Goal: Task Accomplishment & Management: Manage account settings

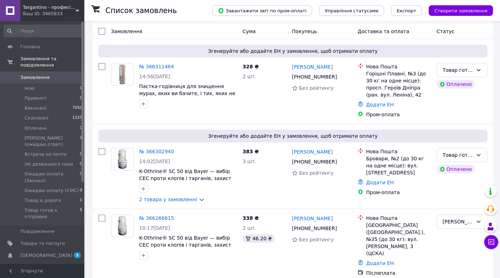
scroll to position [35, 0]
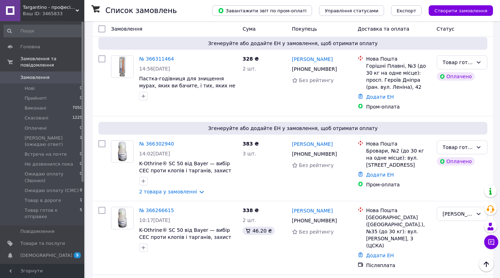
click at [78, 8] on div "Targantino - професійні засоби для ліквідації шкідників Ваш ID: 3465833" at bounding box center [52, 10] width 64 height 21
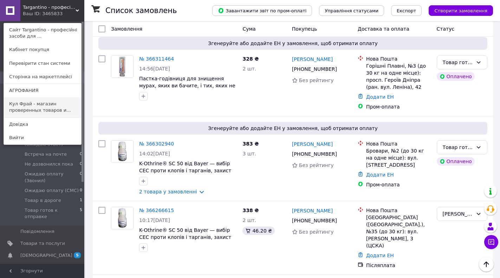
click at [24, 106] on link "Кул Фрай - магазин проверенных товаров и..." at bounding box center [42, 107] width 77 height 20
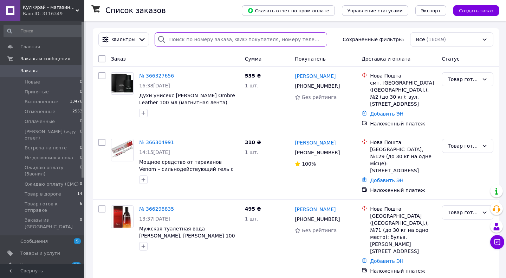
click at [184, 39] on input "search" at bounding box center [241, 39] width 173 height 14
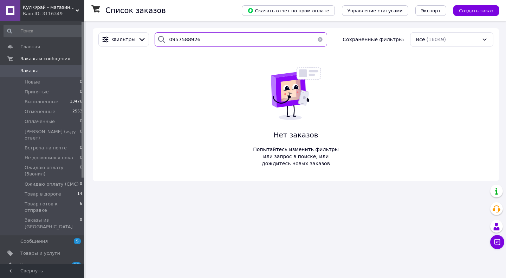
drag, startPoint x: 198, startPoint y: 39, endPoint x: 165, endPoint y: 41, distance: 32.8
click at [163, 45] on div "0957588926" at bounding box center [241, 39] width 173 height 14
type input "0957588926"
click at [76, 9] on icon at bounding box center [78, 11] width 4 height 4
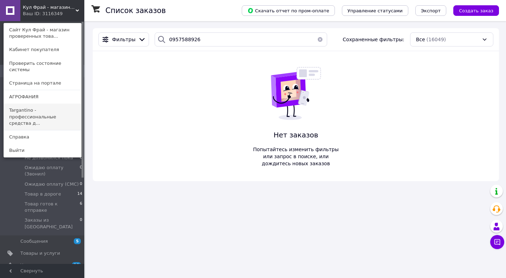
click at [20, 104] on link "Targantino - профессиональные средства д..." at bounding box center [42, 116] width 77 height 26
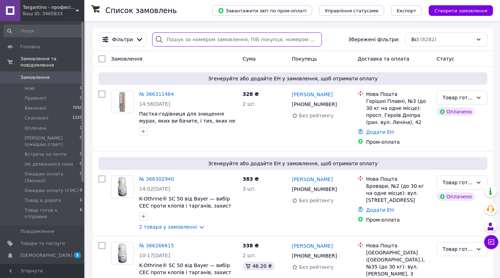
click at [168, 40] on input "search" at bounding box center [237, 39] width 170 height 14
paste input "0957588926"
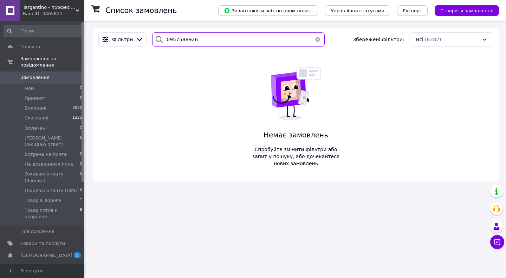
type input "0957588926"
click at [76, 8] on div "Targantino - професійні засоби для ліквідації шкідників Ваш ID: 3465833" at bounding box center [52, 10] width 64 height 21
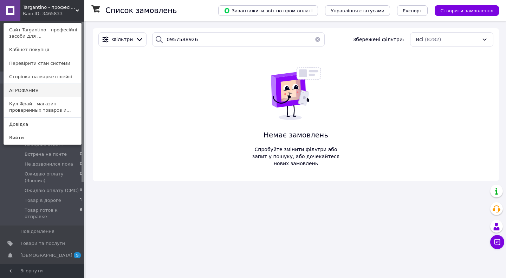
click at [31, 90] on link "АГРОФАНИЯ" at bounding box center [42, 90] width 77 height 13
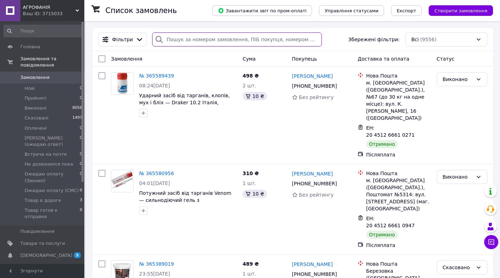
click at [180, 41] on input "search" at bounding box center [237, 39] width 170 height 14
paste input "0957588926"
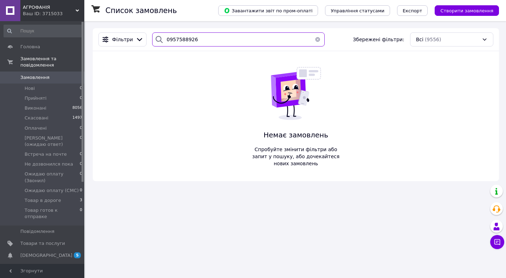
type input "0957588926"
click at [77, 9] on icon at bounding box center [78, 11] width 4 height 4
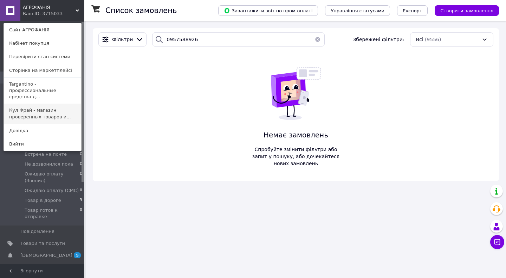
click at [15, 103] on link "Кул Фрай - магазин проверенных товаров и..." at bounding box center [42, 113] width 77 height 20
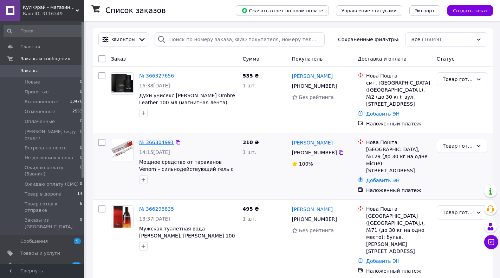
click at [154, 139] on link "№ 366304991" at bounding box center [156, 142] width 35 height 6
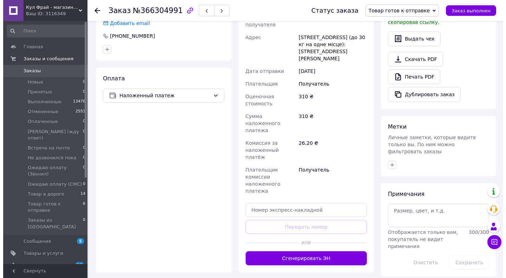
scroll to position [211, 0]
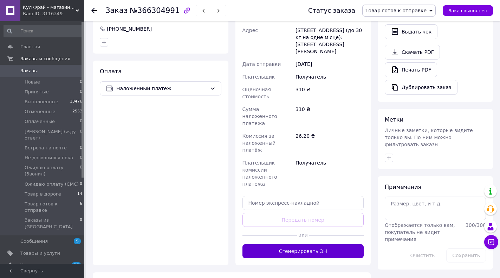
click at [298, 244] on button "Сгенерировать ЭН" at bounding box center [304, 251] width 122 height 14
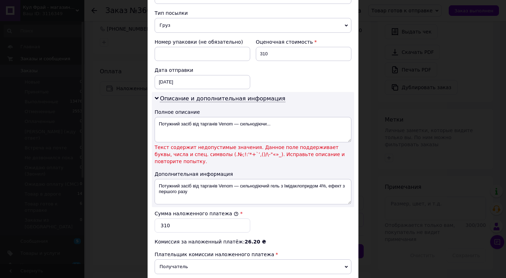
scroll to position [281, 0]
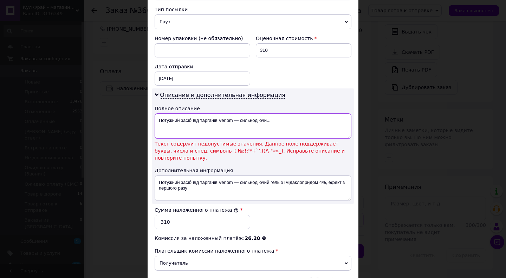
drag, startPoint x: 274, startPoint y: 114, endPoint x: 234, endPoint y: 113, distance: 40.1
click at [234, 113] on textarea "Потужний засіб від тарганів Venom — сильнодіючи..." at bounding box center [253, 125] width 197 height 25
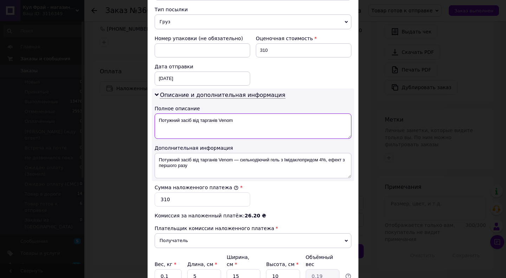
type textarea "Потужний засіб від тарганів Venom"
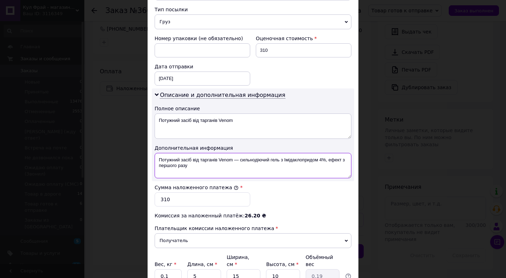
drag, startPoint x: 232, startPoint y: 151, endPoint x: 238, endPoint y: 164, distance: 14.6
click at [238, 164] on textarea "Потужний засіб від тарганів Venom — сильнодіючий гель з Імідаклопридом 4%, ефек…" at bounding box center [253, 165] width 197 height 25
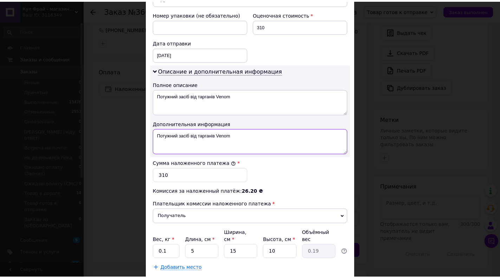
scroll to position [338, 0]
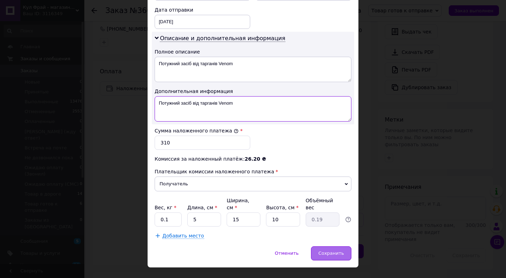
type textarea "Потужний засіб від тарганів Venom"
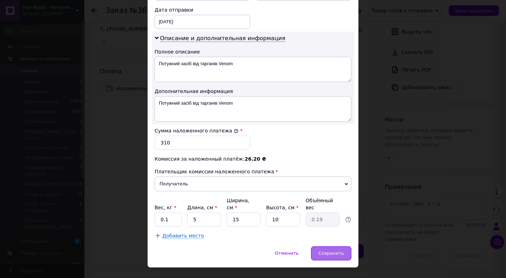
click at [330, 250] on span "Сохранить" at bounding box center [332, 252] width 26 height 5
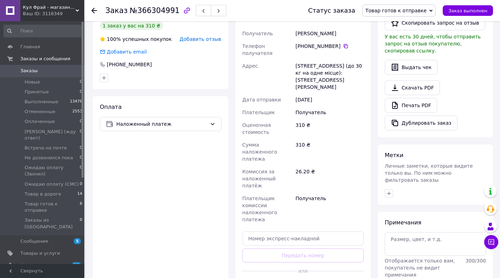
scroll to position [176, 0]
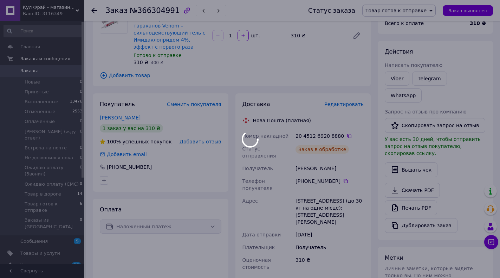
scroll to position [70, 0]
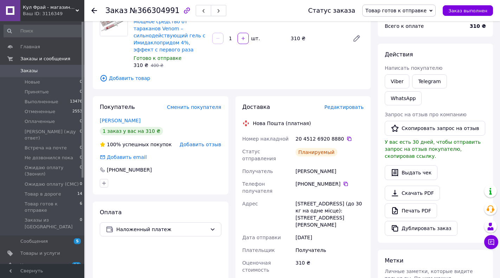
click at [427, 10] on span "Товар готов к отправке" at bounding box center [396, 11] width 61 height 6
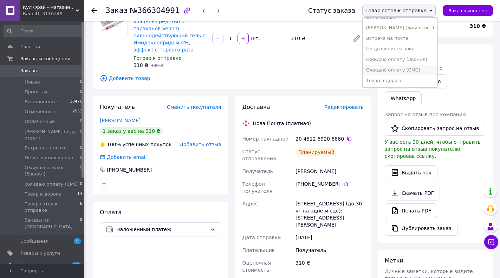
scroll to position [39, 0]
click at [399, 80] on li "Товар в дороге" at bounding box center [400, 80] width 75 height 11
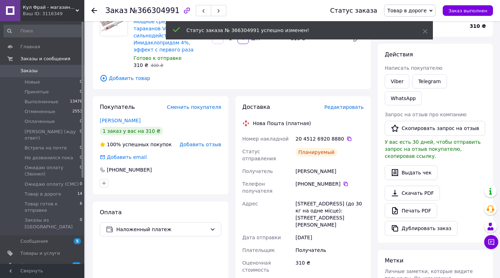
click at [78, 9] on icon at bounding box center [78, 11] width 4 height 4
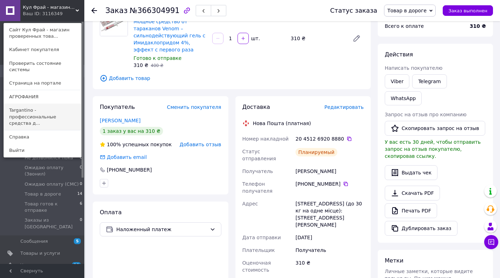
click at [22, 106] on link "Targantino - профессиональные средства д..." at bounding box center [42, 116] width 77 height 26
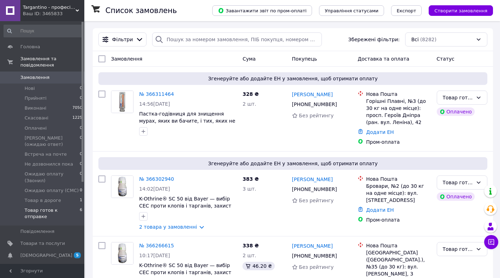
click at [62, 207] on span "Товар готов к отправке" at bounding box center [52, 213] width 55 height 13
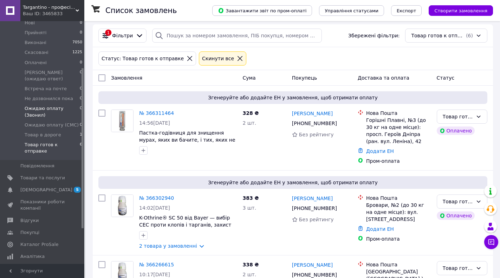
scroll to position [70, 0]
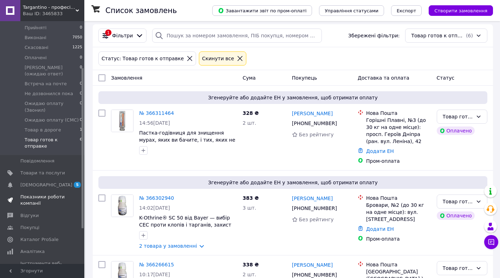
click at [37, 193] on span "Показники роботи компанії" at bounding box center [42, 199] width 45 height 13
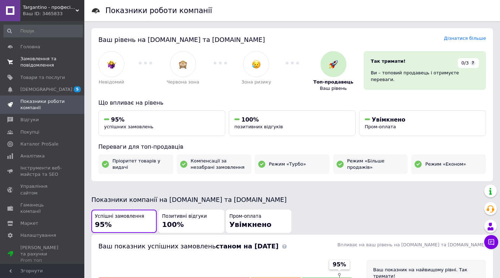
click at [31, 56] on span "Замовлення та повідомлення" at bounding box center [42, 62] width 45 height 13
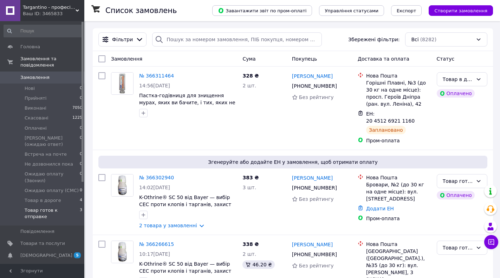
click at [69, 207] on span "Товар готов к отправке" at bounding box center [52, 213] width 55 height 13
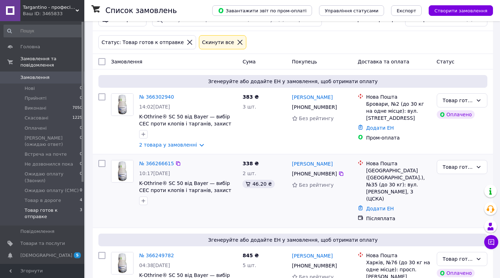
scroll to position [41, 0]
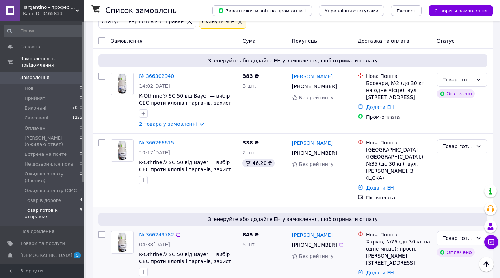
click at [158, 231] on link "№ 366249782" at bounding box center [156, 234] width 35 height 6
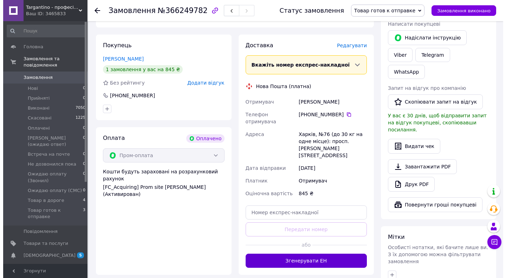
scroll to position [317, 0]
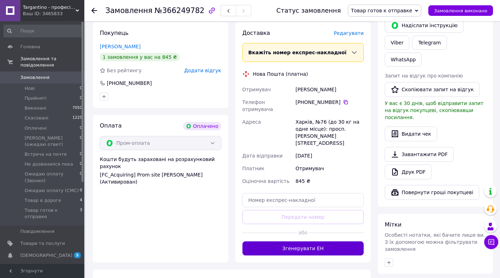
click at [293, 241] on button "Згенерувати ЕН" at bounding box center [304, 248] width 122 height 14
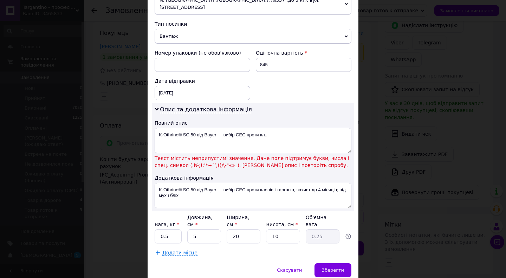
scroll to position [281, 0]
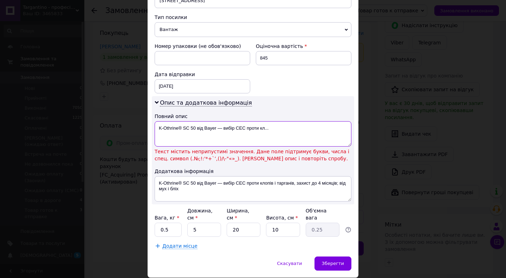
drag, startPoint x: 278, startPoint y: 111, endPoint x: 177, endPoint y: 113, distance: 100.3
click at [177, 121] on textarea "K-Othrine® SC 50 від Bayer — вибір СЕС проти кл..." at bounding box center [253, 133] width 197 height 25
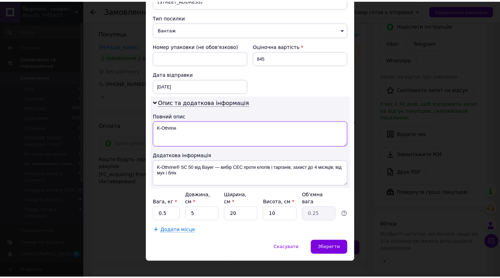
scroll to position [268, 0]
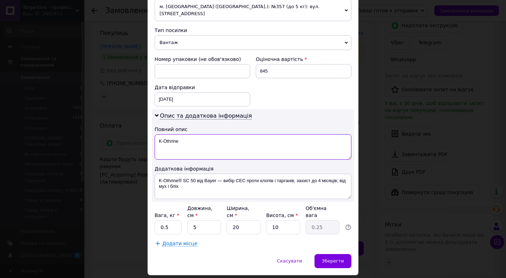
type textarea "K-Othrine"
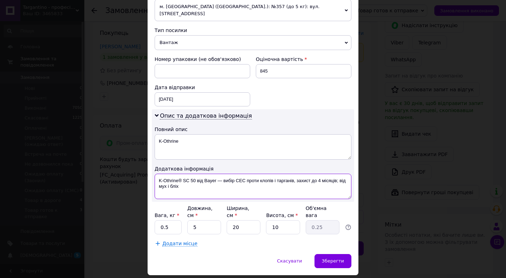
click at [180, 173] on textarea "K-Othrine® SC 50 від Bayer — вибір СЕС проти клопів і тарганів, захист до 4 міс…" at bounding box center [253, 185] width 197 height 25
type textarea "K-Othrine"
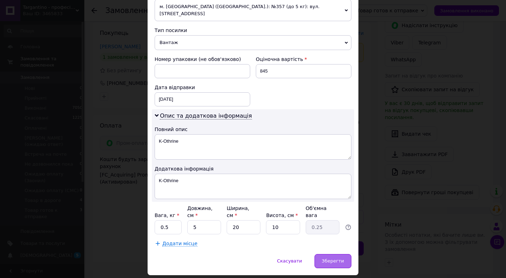
click at [327, 258] on span "Зберегти" at bounding box center [333, 260] width 22 height 5
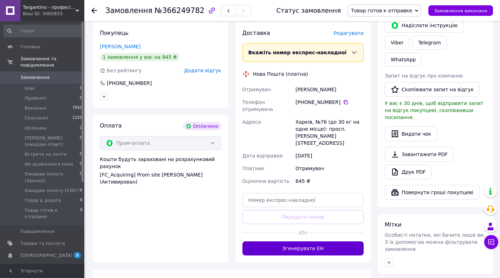
click at [305, 241] on button "Згенерувати ЕН" at bounding box center [304, 248] width 122 height 14
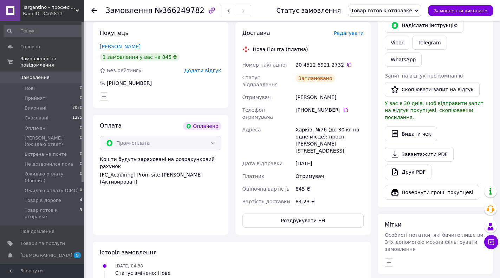
click at [380, 11] on span "Товар готов к отправке" at bounding box center [381, 11] width 61 height 6
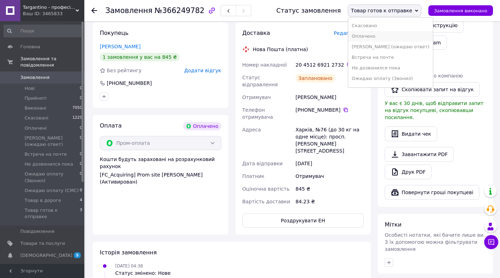
scroll to position [39, 0]
click at [386, 81] on li "Товар в дороге" at bounding box center [391, 80] width 85 height 11
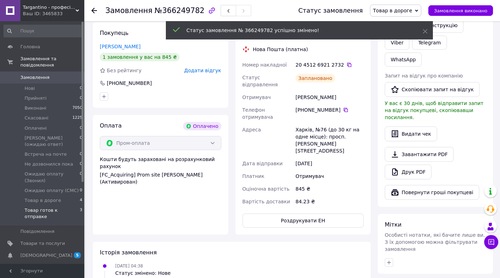
click at [65, 207] on span "Товар готов к отправке" at bounding box center [52, 213] width 55 height 13
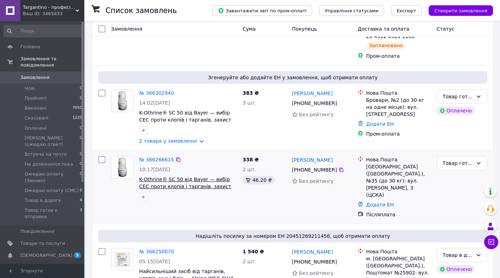
scroll to position [106, 0]
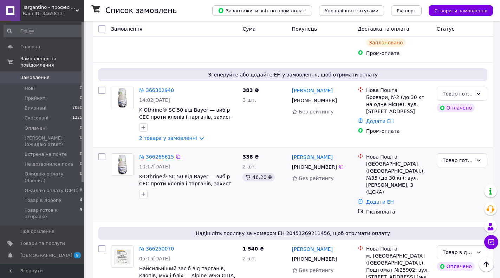
click at [146, 154] on link "№ 366266615" at bounding box center [156, 157] width 35 height 6
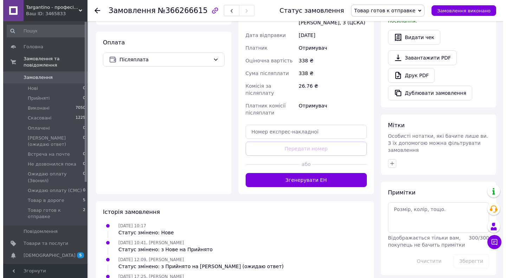
scroll to position [232, 0]
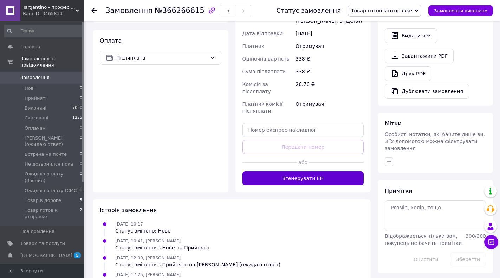
click at [318, 171] on button "Згенерувати ЕН" at bounding box center [304, 178] width 122 height 14
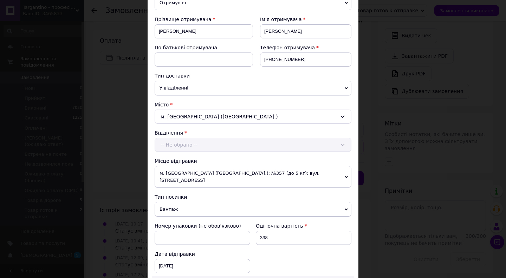
scroll to position [211, 0]
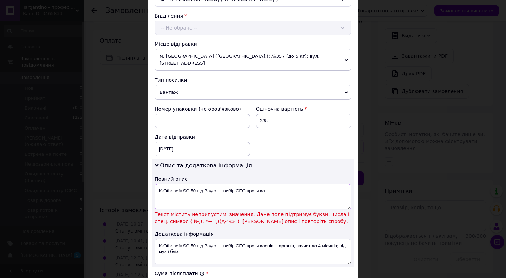
drag, startPoint x: 280, startPoint y: 186, endPoint x: 178, endPoint y: 187, distance: 101.3
click at [178, 187] on textarea "K-Othrine® SC 50 від Bayer — вибір СЕС проти кл..." at bounding box center [253, 196] width 197 height 25
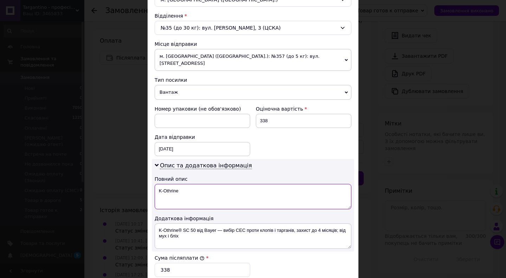
type textarea "K-Othrine"
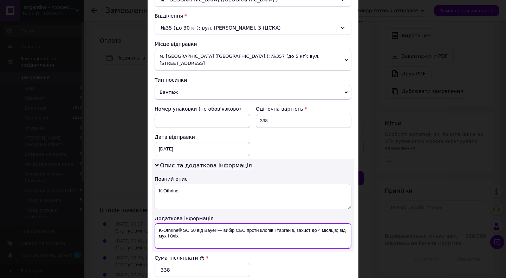
drag, startPoint x: 178, startPoint y: 222, endPoint x: 179, endPoint y: 226, distance: 3.9
click at [179, 226] on textarea "K-Othrine® SC 50 від Bayer — вибір СЕС проти клопів і тарганів, захист до 4 міс…" at bounding box center [253, 235] width 197 height 25
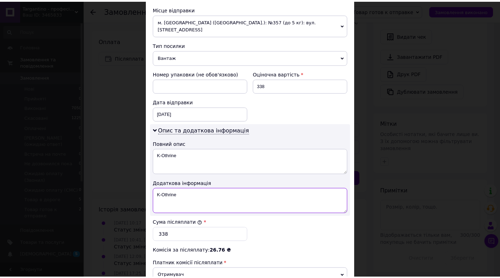
scroll to position [338, 0]
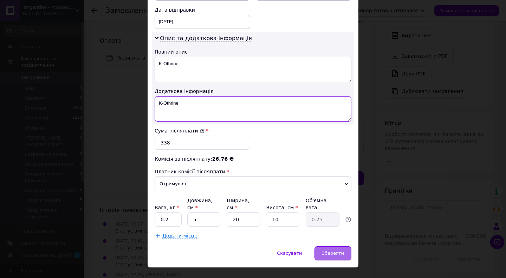
type textarea "K-Othrine"
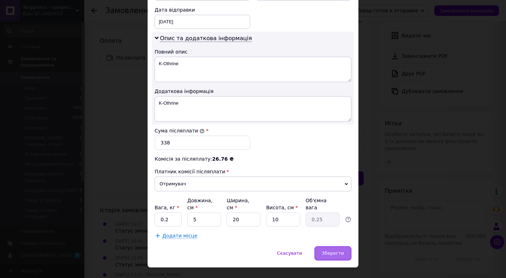
click at [331, 250] on span "Зберегти" at bounding box center [333, 252] width 22 height 5
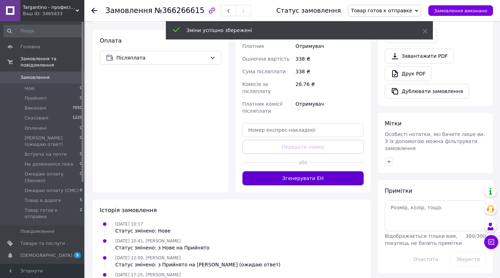
click at [298, 171] on button "Згенерувати ЕН" at bounding box center [304, 178] width 122 height 14
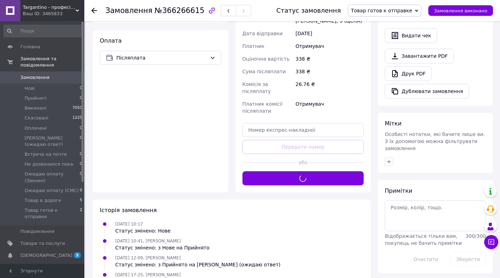
scroll to position [126, 0]
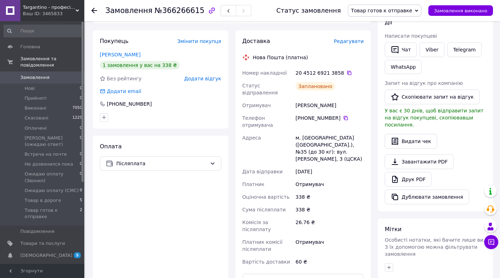
click at [413, 10] on span "Товар готов к отправке" at bounding box center [381, 11] width 61 height 6
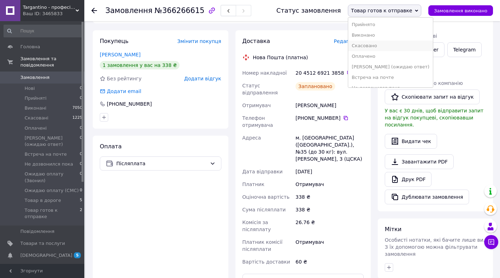
scroll to position [39, 0]
click at [393, 82] on li "Товар в дороге" at bounding box center [391, 80] width 85 height 11
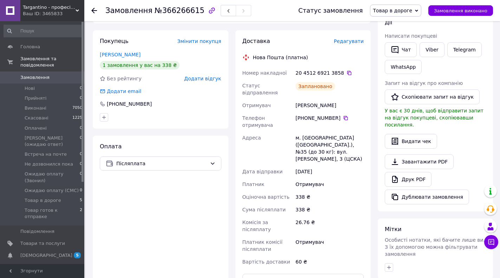
click at [76, 10] on use at bounding box center [78, 10] width 4 height 2
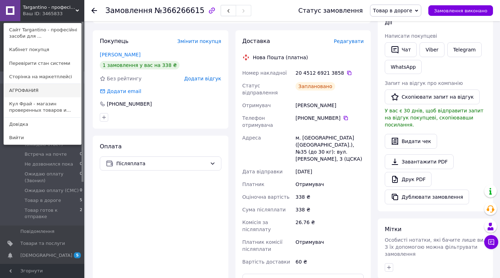
click at [34, 90] on link "АГРОФАНИЯ" at bounding box center [42, 90] width 77 height 13
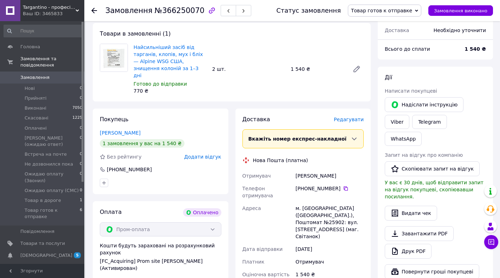
scroll to position [317, 0]
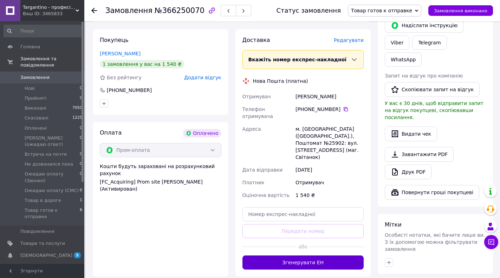
click at [296, 255] on button "Згенерувати ЕН" at bounding box center [304, 262] width 122 height 14
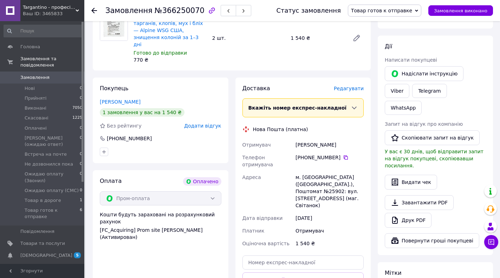
scroll to position [246, 0]
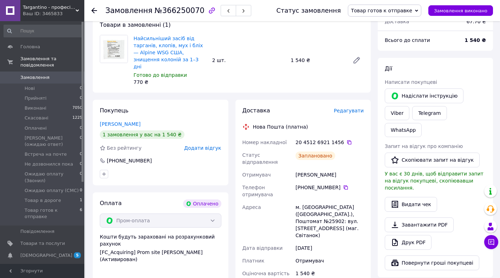
click at [391, 12] on span "Товар готов к отправке" at bounding box center [381, 11] width 61 height 6
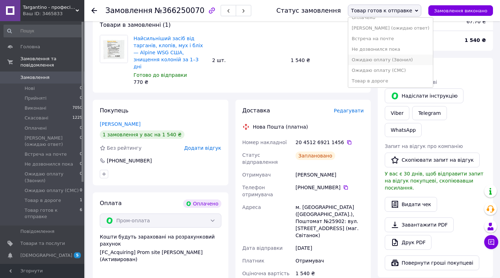
scroll to position [39, 0]
click at [382, 82] on li "Товар в дороге" at bounding box center [391, 80] width 85 height 11
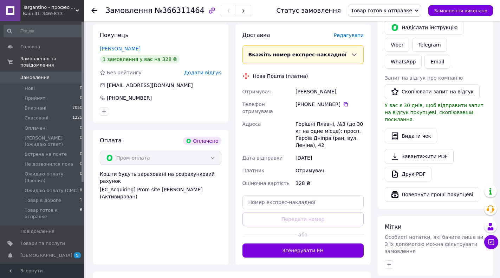
scroll to position [317, 0]
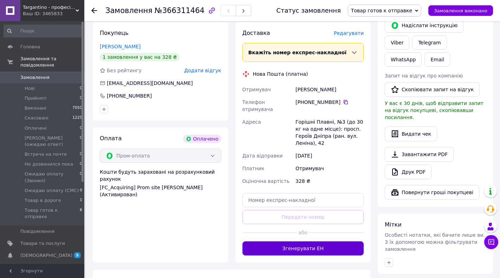
click at [313, 241] on button "Згенерувати ЕН" at bounding box center [304, 248] width 122 height 14
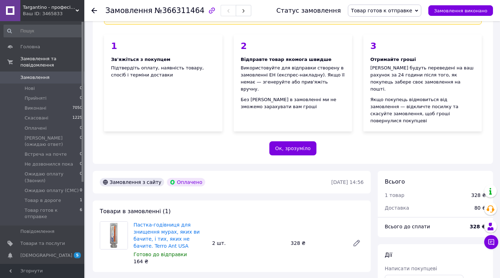
scroll to position [106, 0]
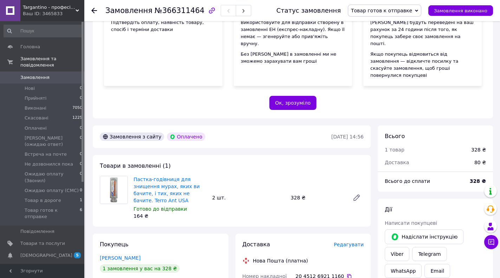
click at [399, 12] on span "Товар готов к отправке" at bounding box center [381, 11] width 61 height 6
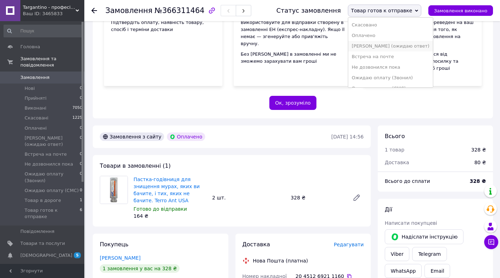
scroll to position [39, 0]
click at [394, 79] on li "Товар в дороге" at bounding box center [391, 80] width 85 height 11
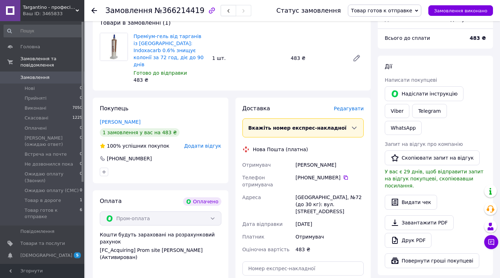
scroll to position [281, 0]
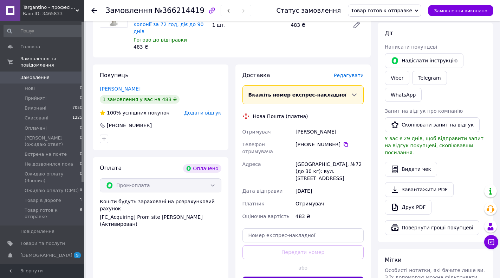
click at [293, 276] on button "Згенерувати ЕН" at bounding box center [304, 283] width 122 height 14
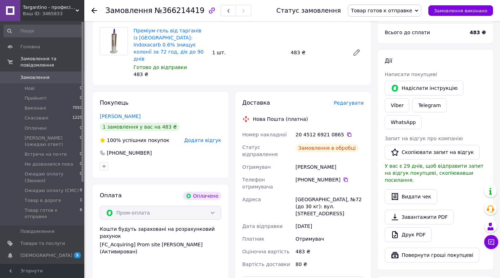
scroll to position [246, 0]
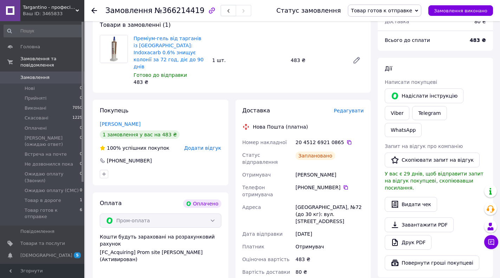
click at [399, 8] on span "Товар готов к отправке" at bounding box center [381, 11] width 61 height 6
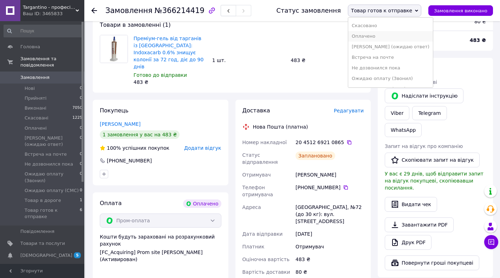
scroll to position [39, 0]
click at [383, 80] on li "Товар в дороге" at bounding box center [391, 80] width 85 height 11
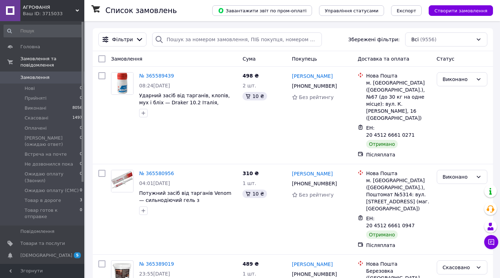
click at [77, 11] on use at bounding box center [78, 10] width 4 height 2
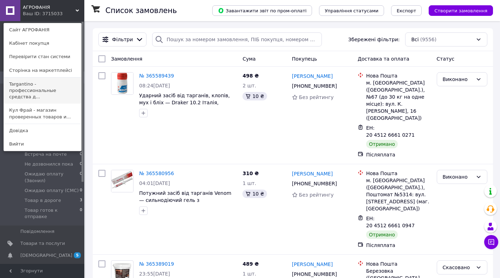
click at [25, 88] on link "Targantino - профессиональные средства д..." at bounding box center [42, 90] width 77 height 26
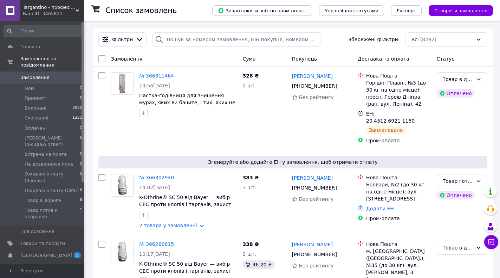
click at [76, 10] on use at bounding box center [78, 10] width 4 height 2
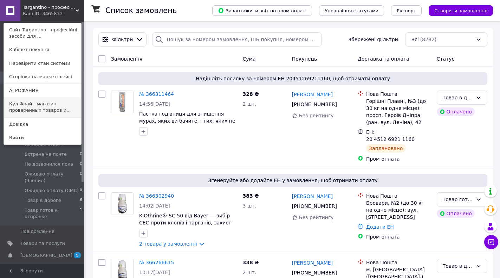
click at [24, 106] on link "Кул Фрай - магазин проверенных товаров и..." at bounding box center [42, 107] width 77 height 20
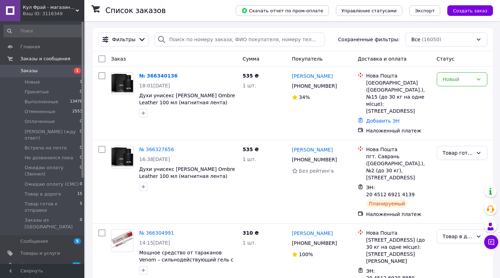
click at [78, 9] on icon at bounding box center [78, 11] width 4 height 4
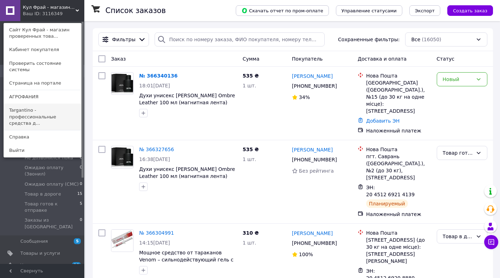
click at [15, 106] on link "Targantino - профессиональные средства д..." at bounding box center [42, 116] width 77 height 26
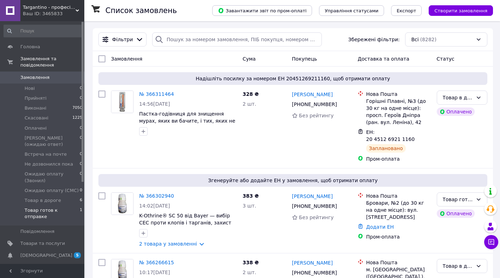
click at [65, 207] on span "Товар готов к отправке" at bounding box center [52, 213] width 55 height 13
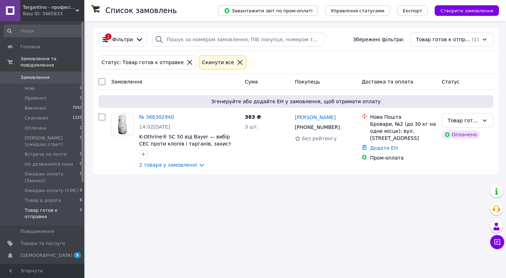
click at [150, 115] on link "№ 366302940" at bounding box center [156, 117] width 35 height 6
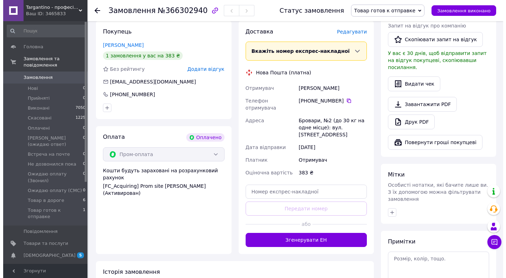
scroll to position [422, 0]
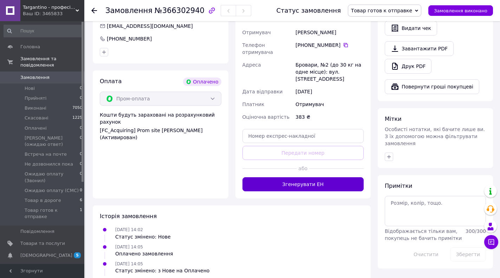
click at [288, 177] on button "Згенерувати ЕН" at bounding box center [304, 184] width 122 height 14
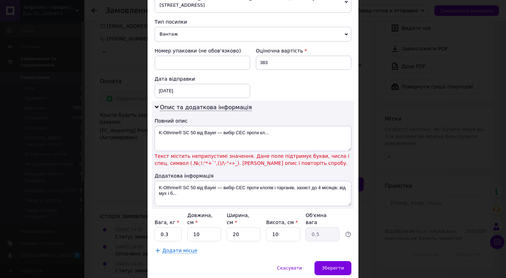
scroll to position [281, 0]
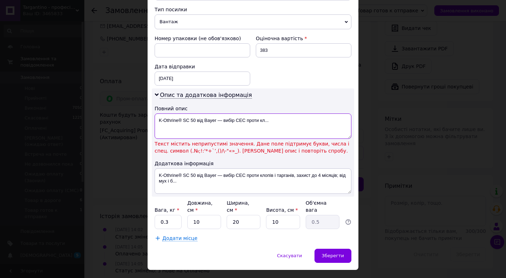
drag, startPoint x: 179, startPoint y: 112, endPoint x: 270, endPoint y: 113, distance: 91.4
click at [270, 113] on textarea "K-Othrine® SC 50 від Bayer — вибір СЕС проти кл..." at bounding box center [253, 125] width 197 height 25
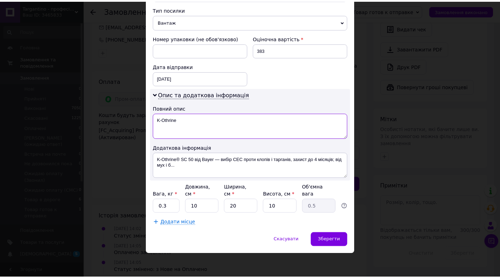
scroll to position [268, 0]
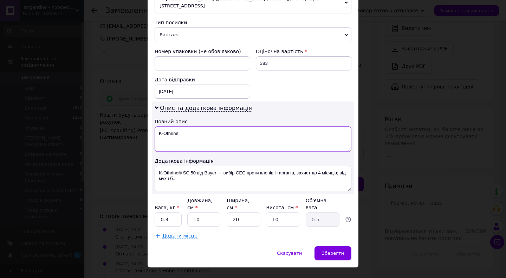
type textarea "K-Othrine"
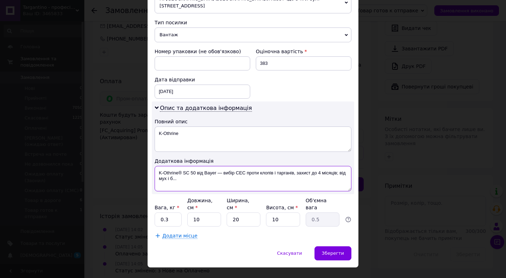
drag, startPoint x: 177, startPoint y: 164, endPoint x: 179, endPoint y: 169, distance: 5.9
click at [179, 169] on textarea "K-Othrine® SC 50 від Bayer — вибір СЕС проти клопів і тарганів, захист до 4 міс…" at bounding box center [253, 178] width 197 height 25
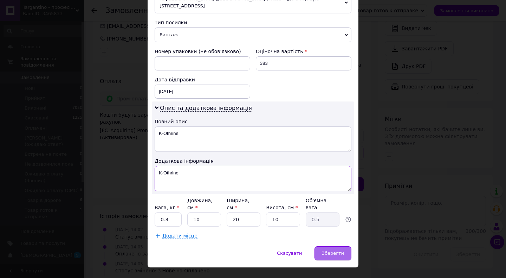
type textarea "K-Othrine"
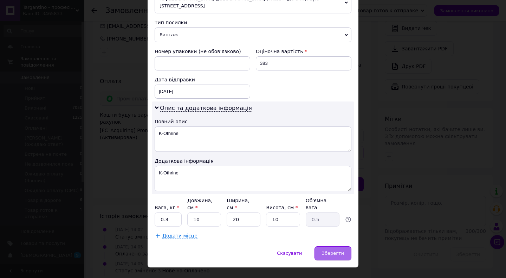
click at [335, 250] on span "Зберегти" at bounding box center [333, 252] width 22 height 5
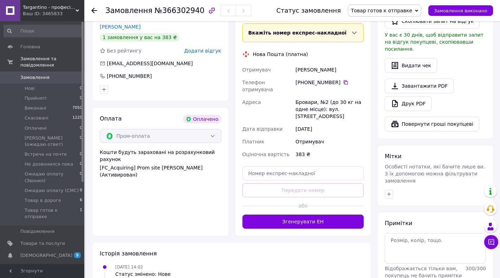
scroll to position [387, 0]
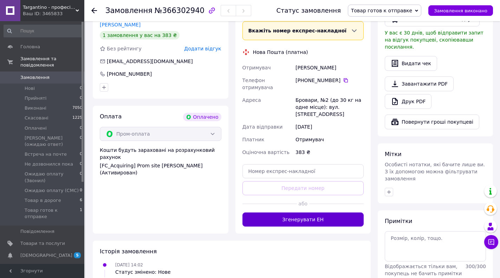
click at [308, 212] on button "Згенерувати ЕН" at bounding box center [304, 219] width 122 height 14
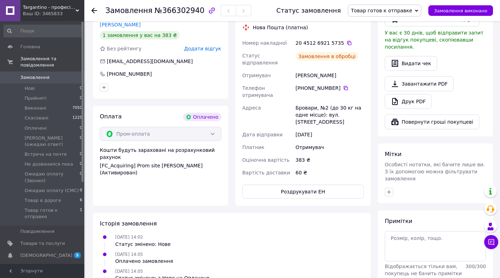
scroll to position [317, 0]
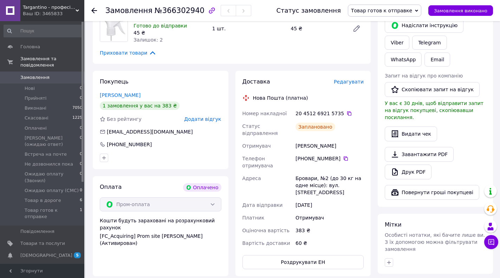
click at [408, 11] on span "Товар готов к отправке" at bounding box center [381, 11] width 61 height 6
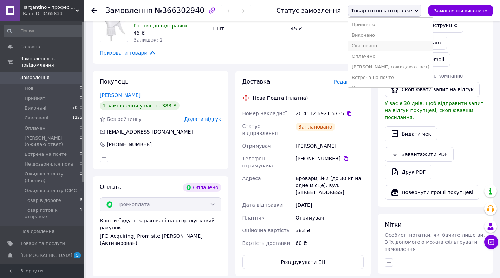
scroll to position [39, 0]
click at [395, 79] on li "Товар в дороге" at bounding box center [391, 80] width 85 height 11
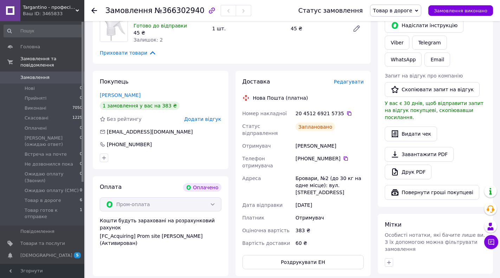
click at [78, 9] on icon at bounding box center [78, 11] width 4 height 4
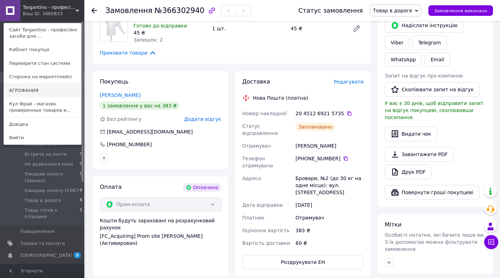
click at [29, 90] on link "АГРОФАНИЯ" at bounding box center [42, 90] width 77 height 13
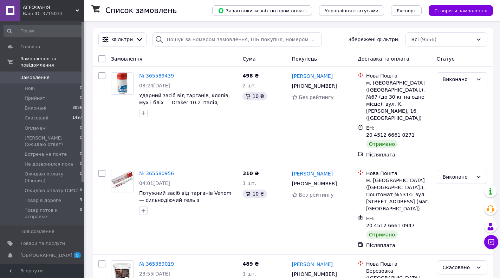
click at [77, 9] on icon at bounding box center [78, 11] width 4 height 4
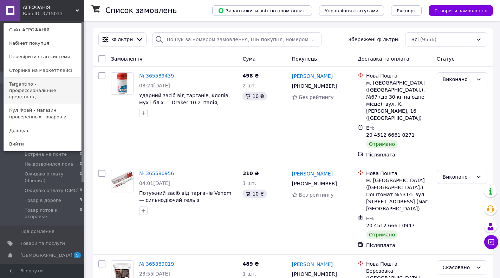
click at [25, 88] on link "Targantino - профессиональные средства д..." at bounding box center [42, 90] width 77 height 26
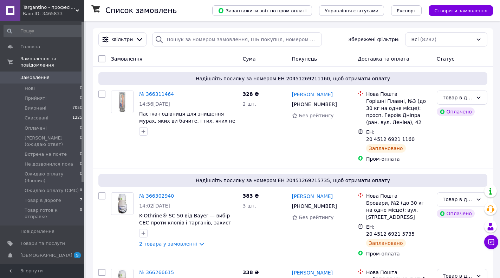
click at [78, 8] on div "Targantino - професійні засоби для ліквідації шкідників Ваш ID: 3465833" at bounding box center [52, 10] width 64 height 21
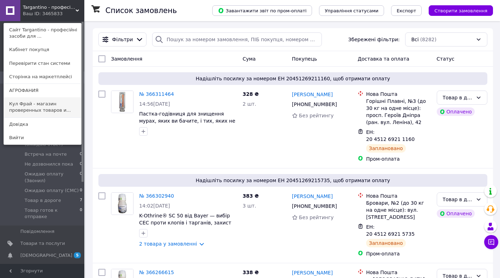
click at [27, 104] on link "Кул Фрай - магазин проверенных товаров и..." at bounding box center [42, 107] width 77 height 20
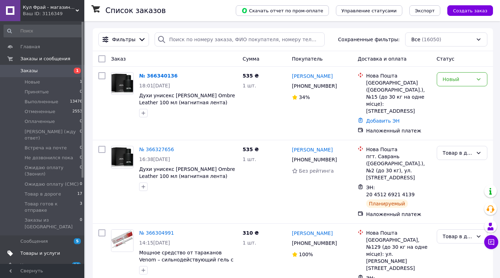
click at [34, 250] on span "Товары и услуги" at bounding box center [40, 253] width 40 height 6
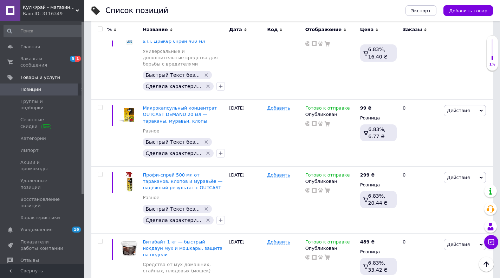
scroll to position [5955, 0]
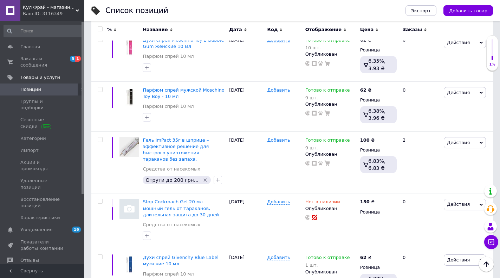
scroll to position [4948, 0]
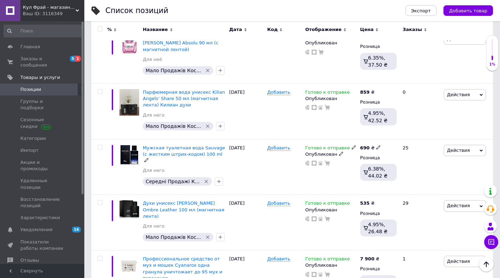
scroll to position [1618, 0]
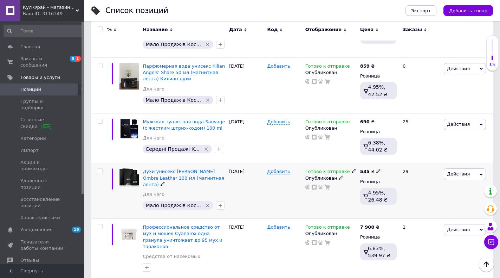
click at [352, 169] on use at bounding box center [354, 171] width 4 height 4
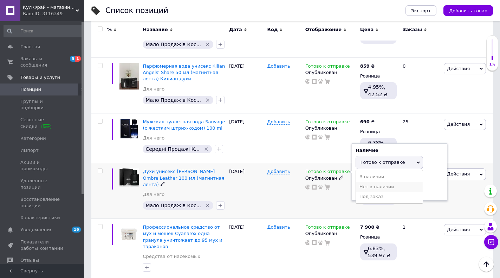
click at [359, 181] on li "Нет в наличии" at bounding box center [389, 186] width 67 height 10
click at [323, 168] on div "Готово к отправке Наличие Нет в наличии В наличии Под заказ Готово к отправке О…" at bounding box center [331, 191] width 55 height 56
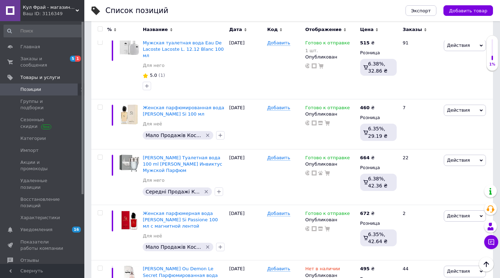
scroll to position [4924, 0]
